Goal: Information Seeking & Learning: Learn about a topic

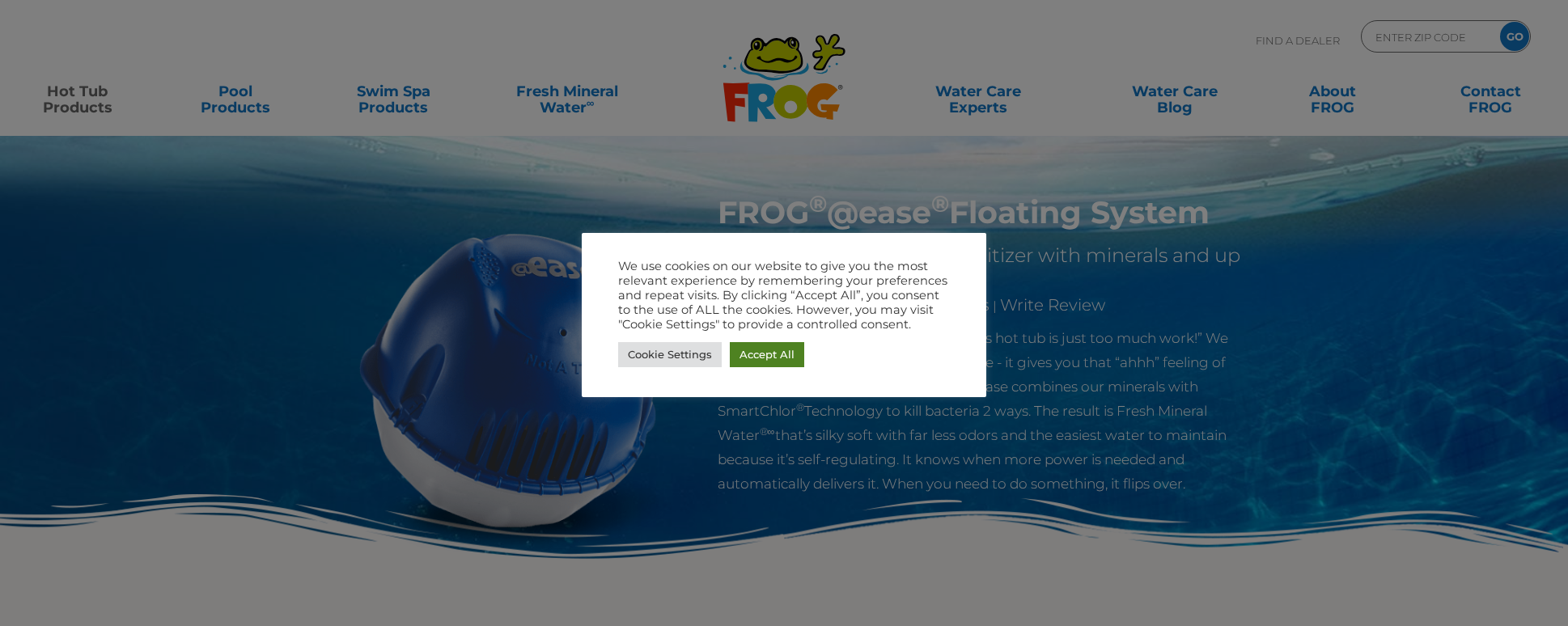
click at [756, 357] on link "Accept All" at bounding box center [767, 355] width 74 height 25
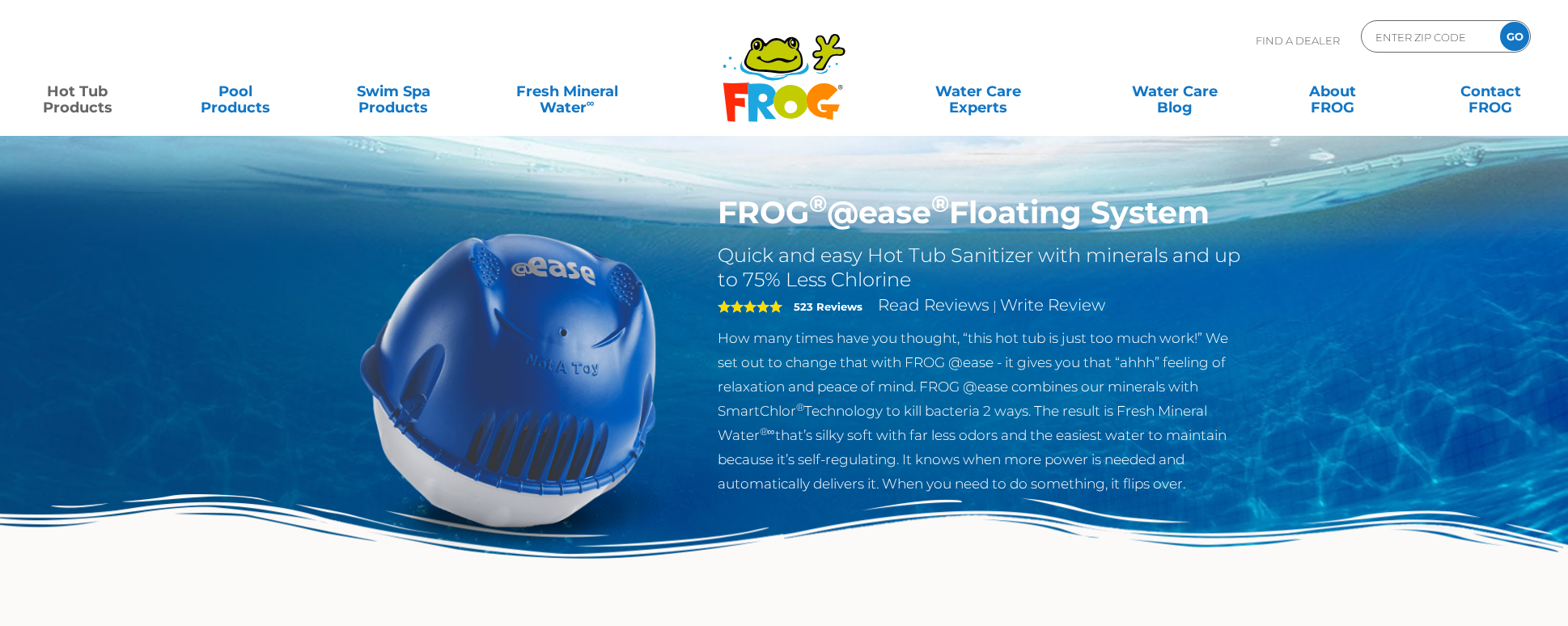
click at [792, 209] on h1 "FROG ® @ease ® Floating System" at bounding box center [982, 212] width 528 height 37
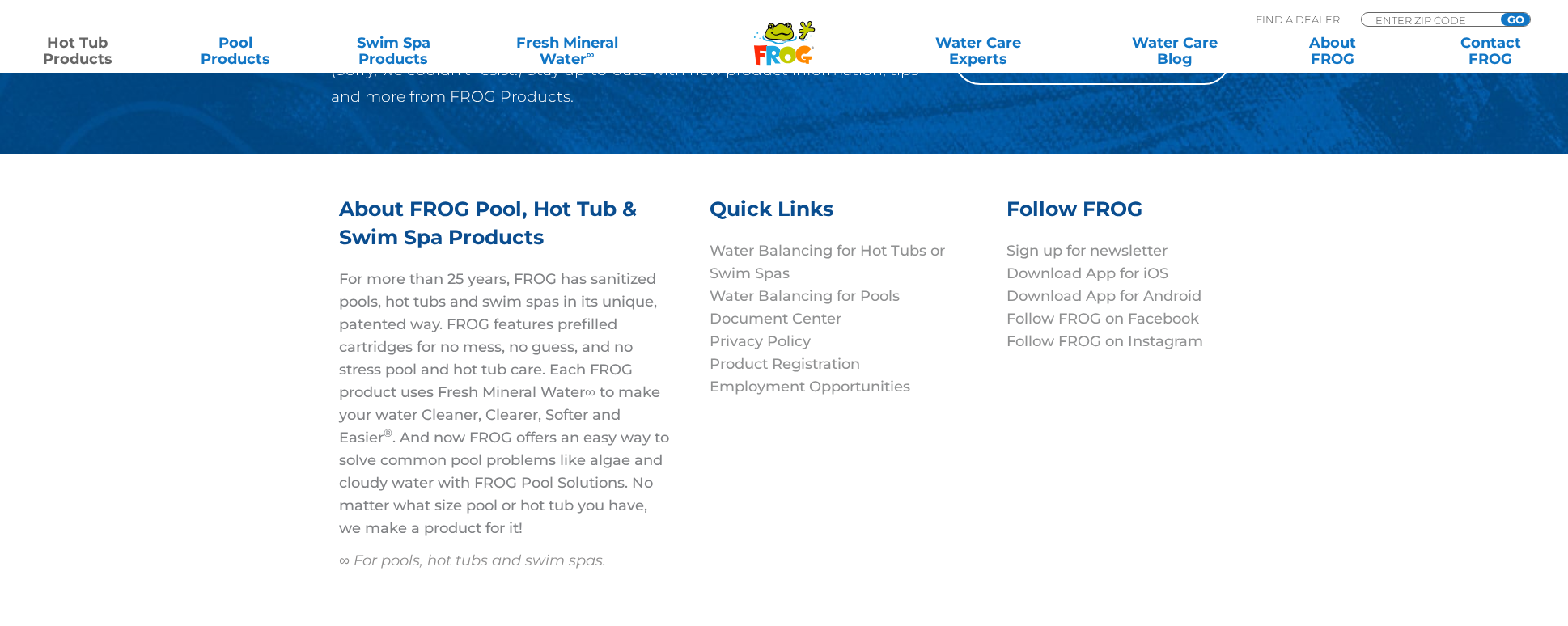
scroll to position [5485, 0]
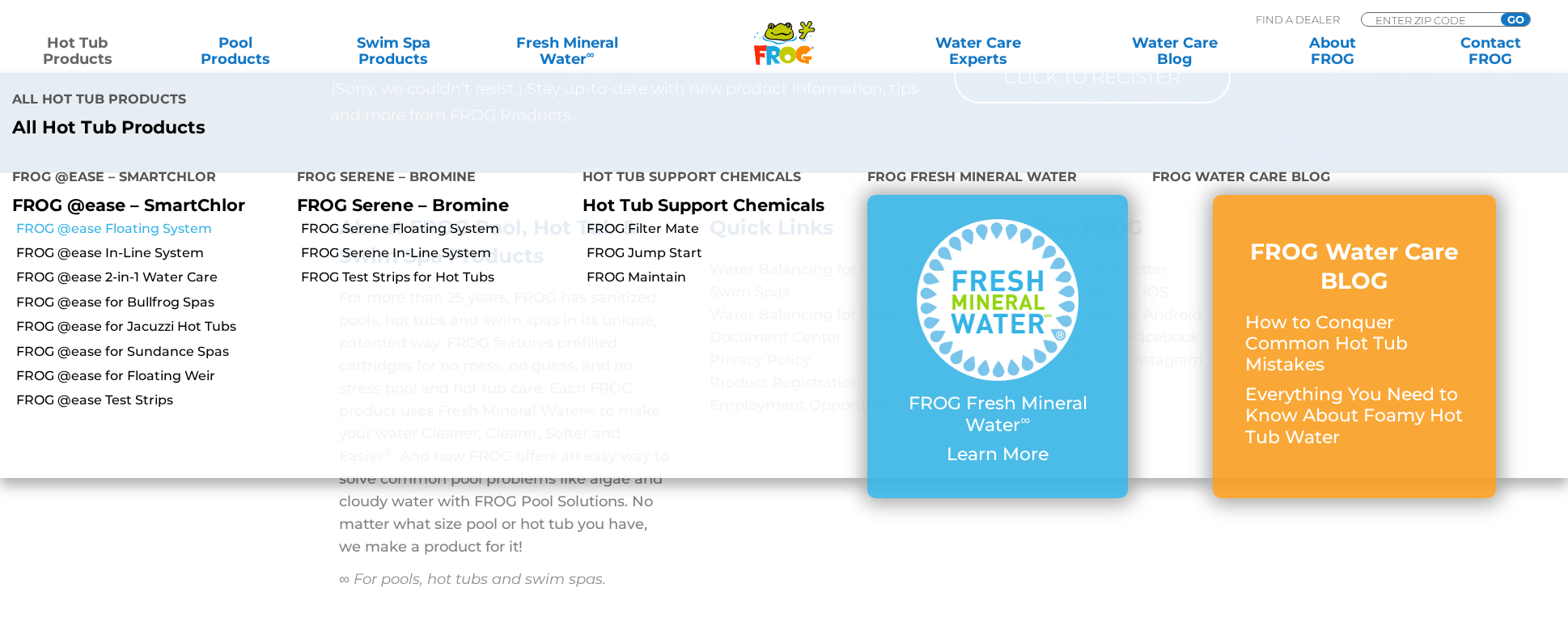
click at [109, 231] on link "FROG @ease Floating System" at bounding box center [151, 229] width 269 height 18
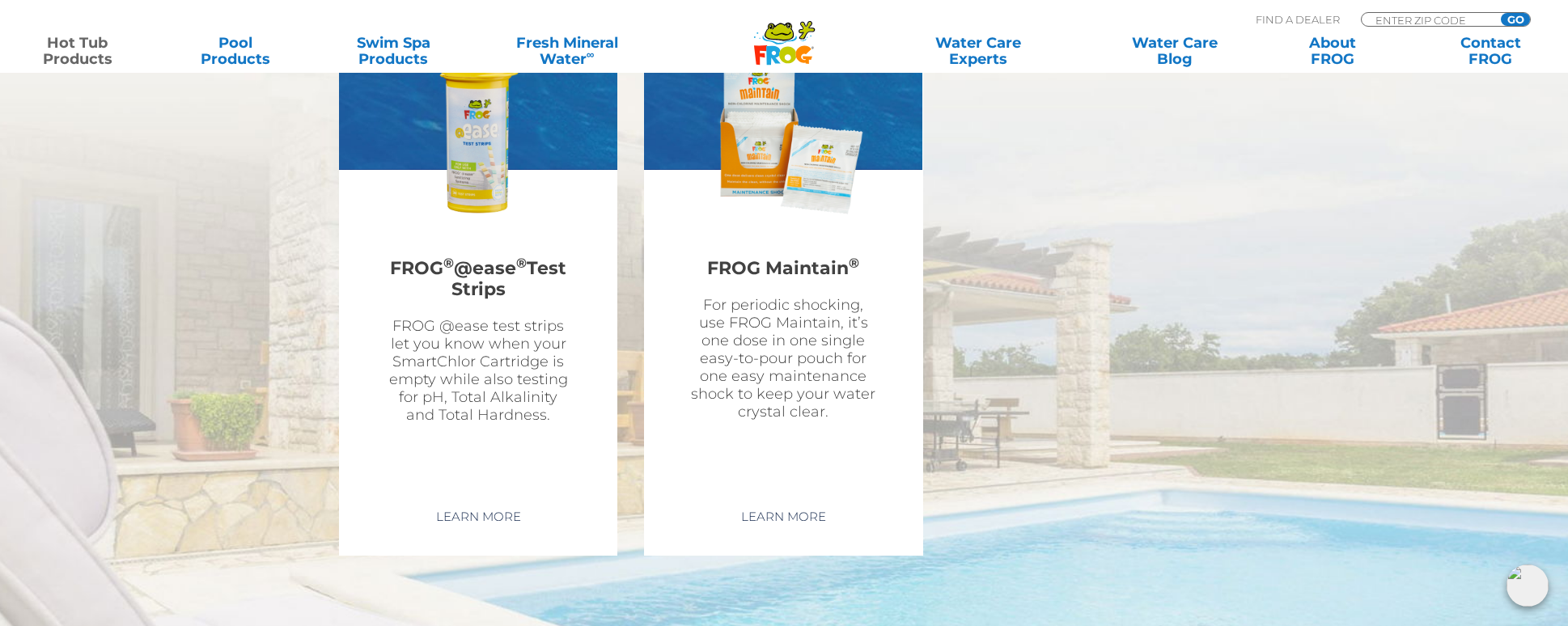
scroll to position [5682, 0]
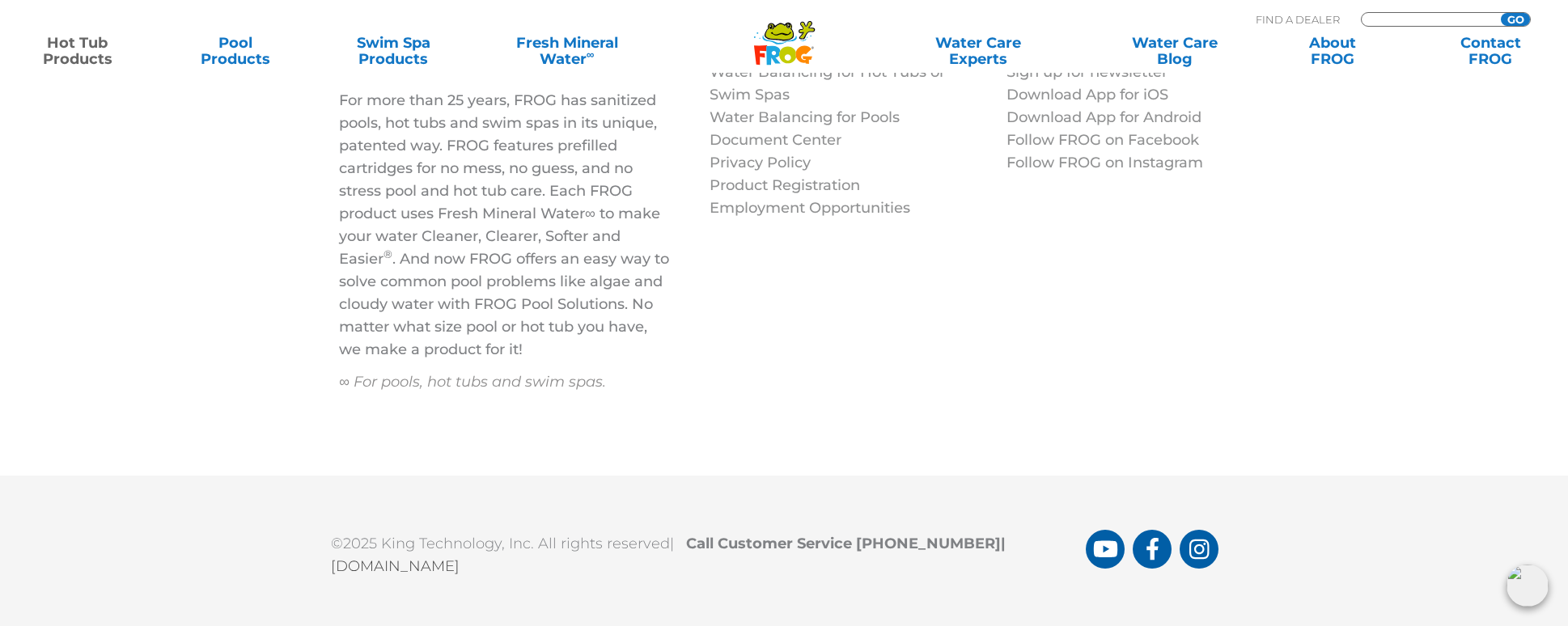
click at [1460, 16] on input "Zip Code Form" at bounding box center [1429, 20] width 109 height 14
type input "98233"
click at [1501, 13] on input "GO" at bounding box center [1515, 20] width 29 height 13
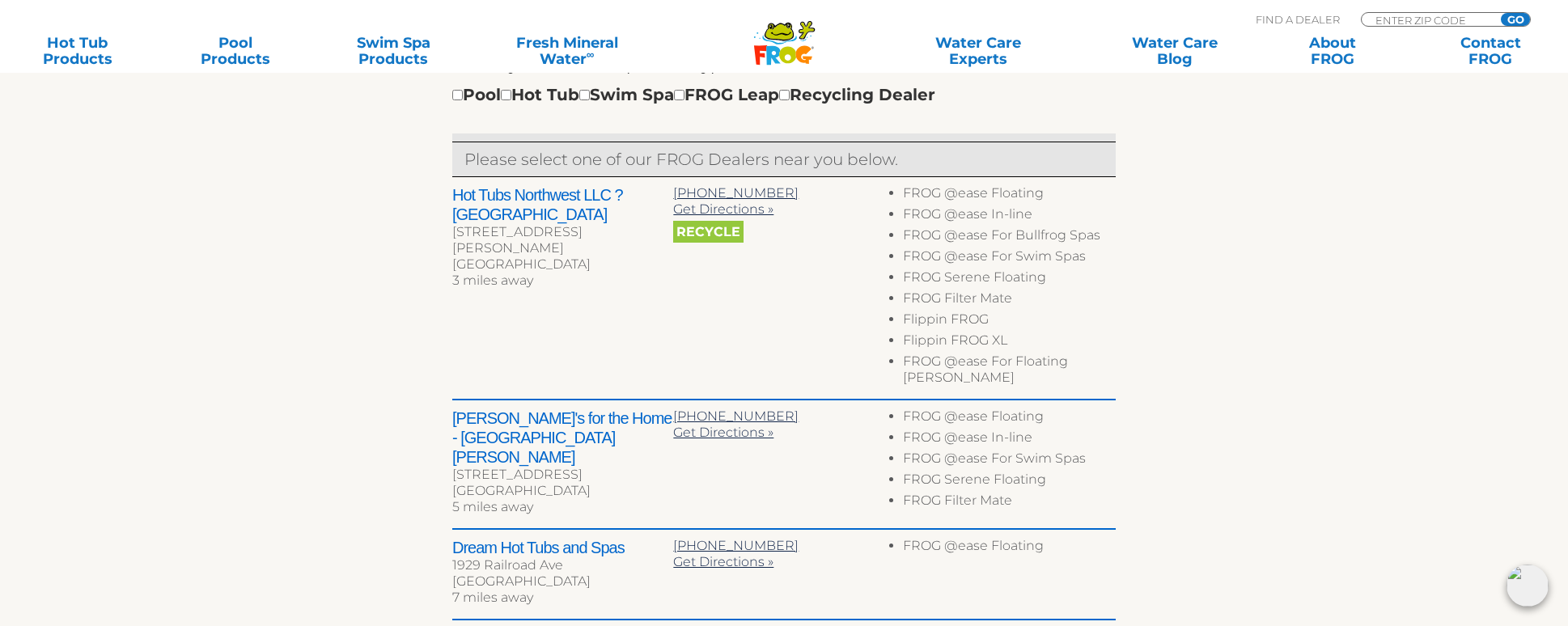
scroll to position [618, 0]
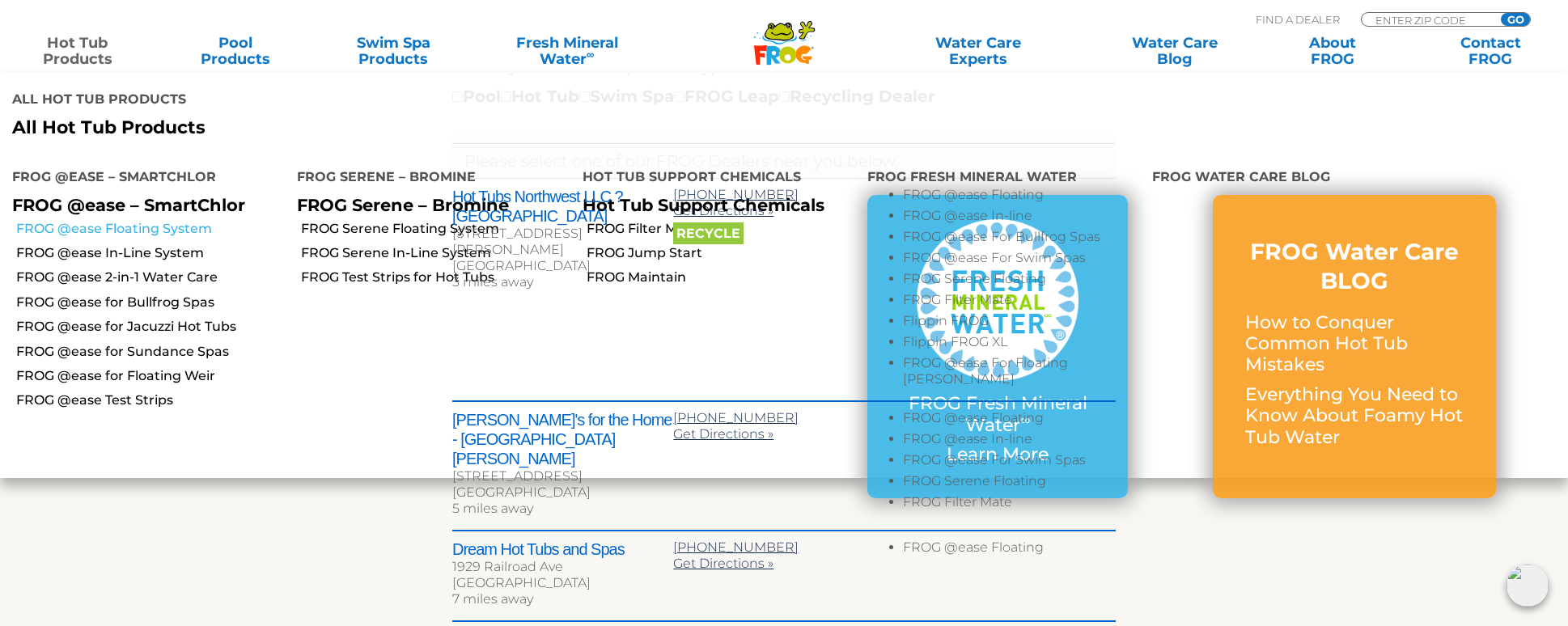
click at [175, 228] on link "FROG @ease Floating System" at bounding box center [151, 229] width 269 height 18
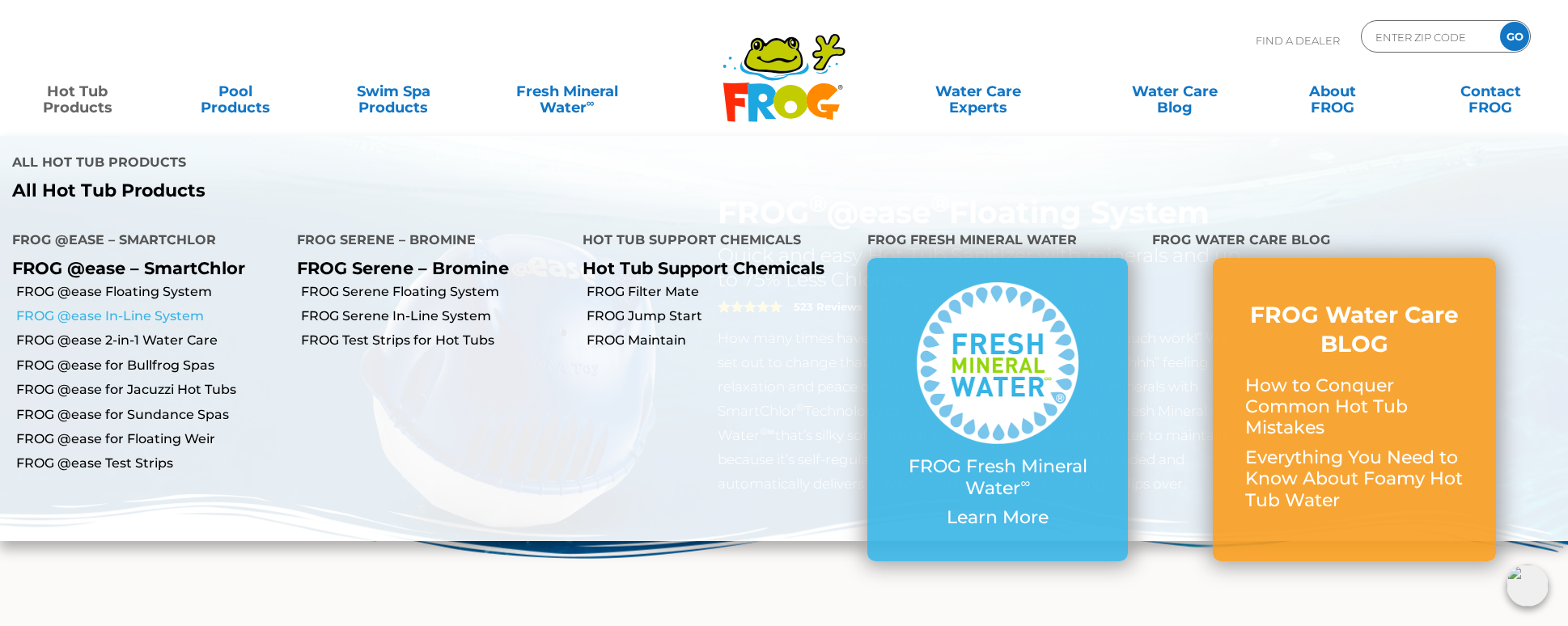
click at [156, 314] on link "FROG @ease In-Line System" at bounding box center [151, 317] width 269 height 18
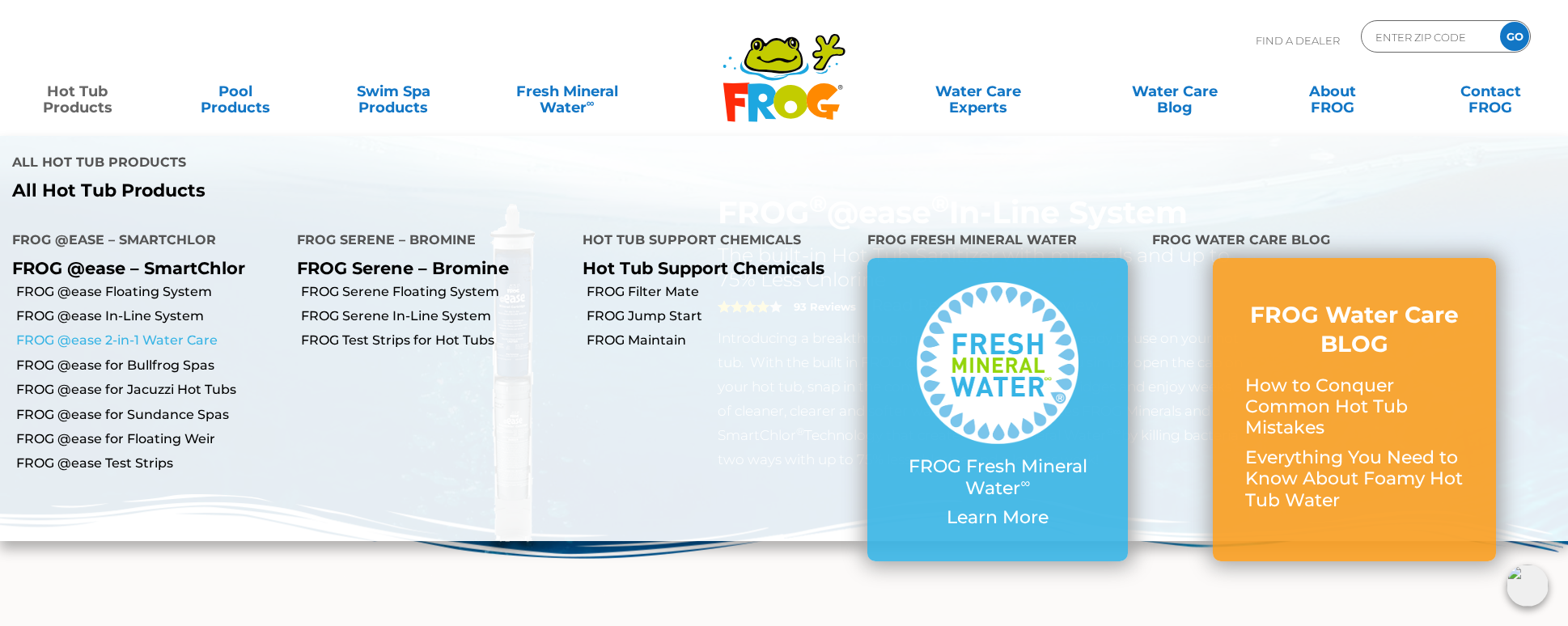
click at [171, 340] on link "FROG @ease 2-in-1 Water Care" at bounding box center [151, 341] width 269 height 18
click at [169, 366] on link "FROG @ease for Bullfrog Spas" at bounding box center [151, 365] width 269 height 18
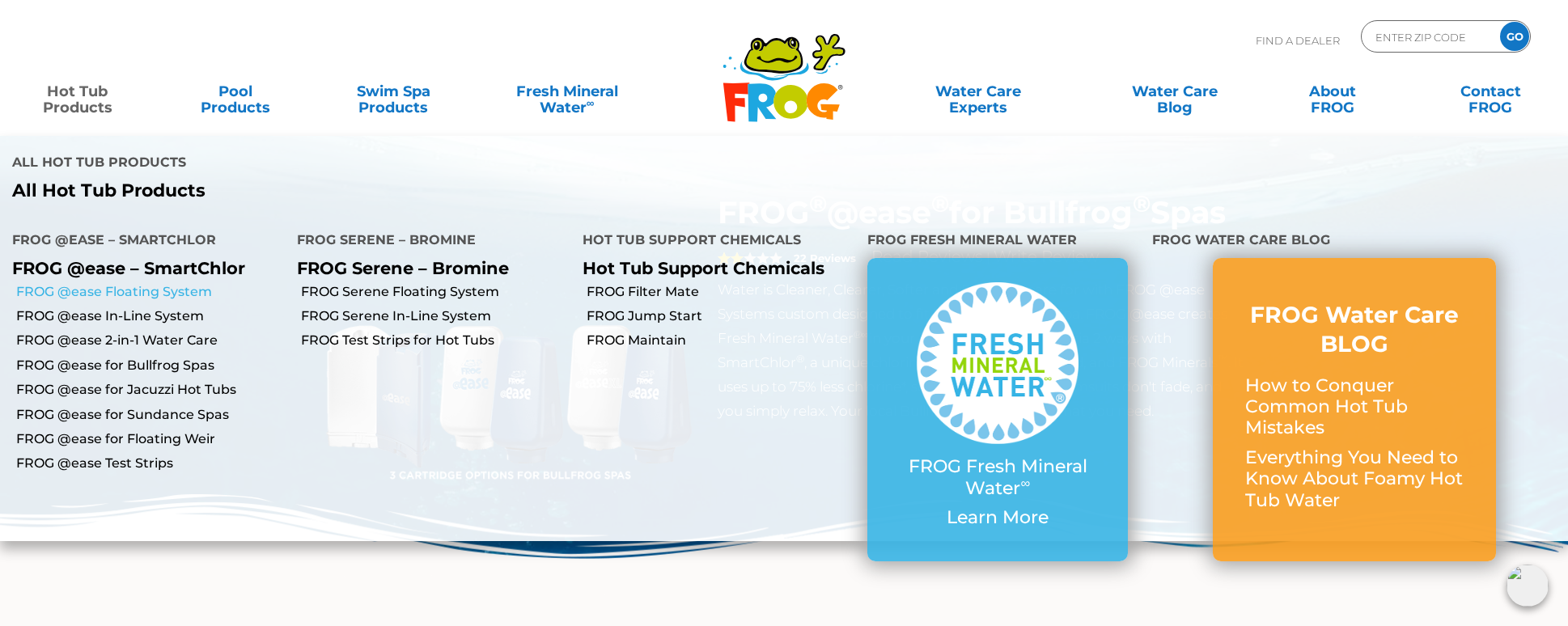
click at [134, 295] on link "FROG @ease Floating System" at bounding box center [151, 292] width 269 height 18
